Goal: Task Accomplishment & Management: Complete application form

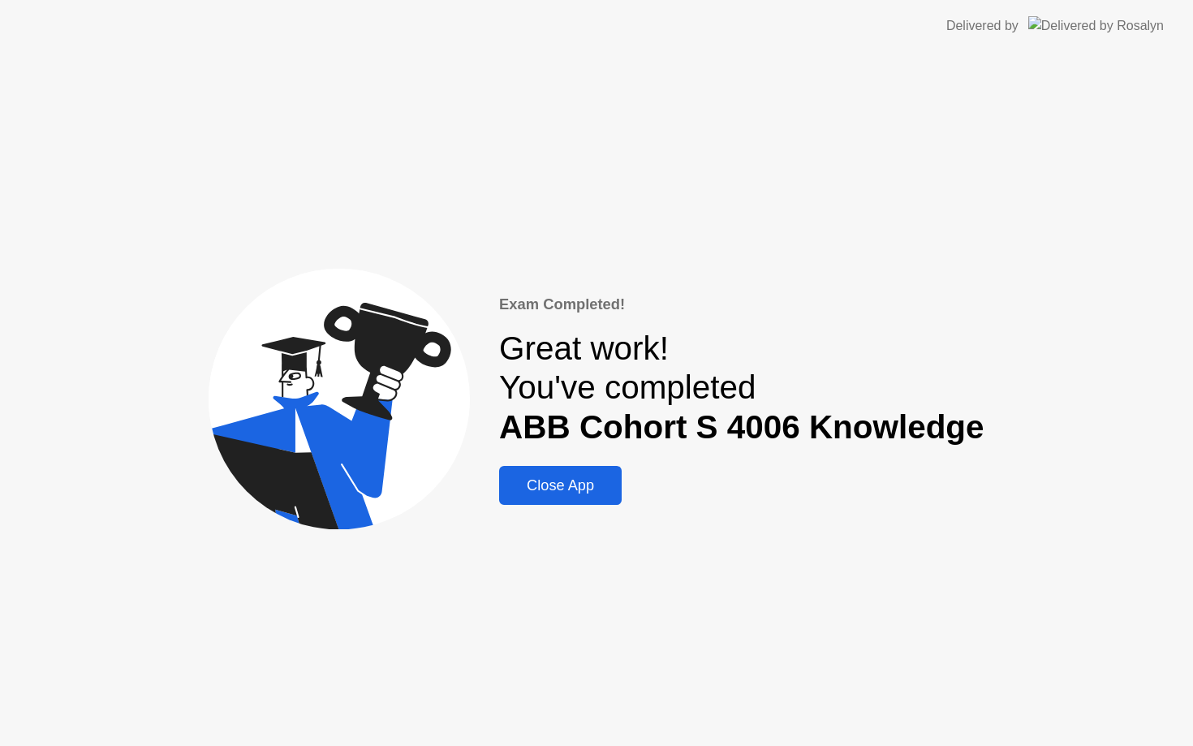
click at [587, 501] on button "Close App" at bounding box center [560, 485] width 123 height 39
